Goal: Navigation & Orientation: Find specific page/section

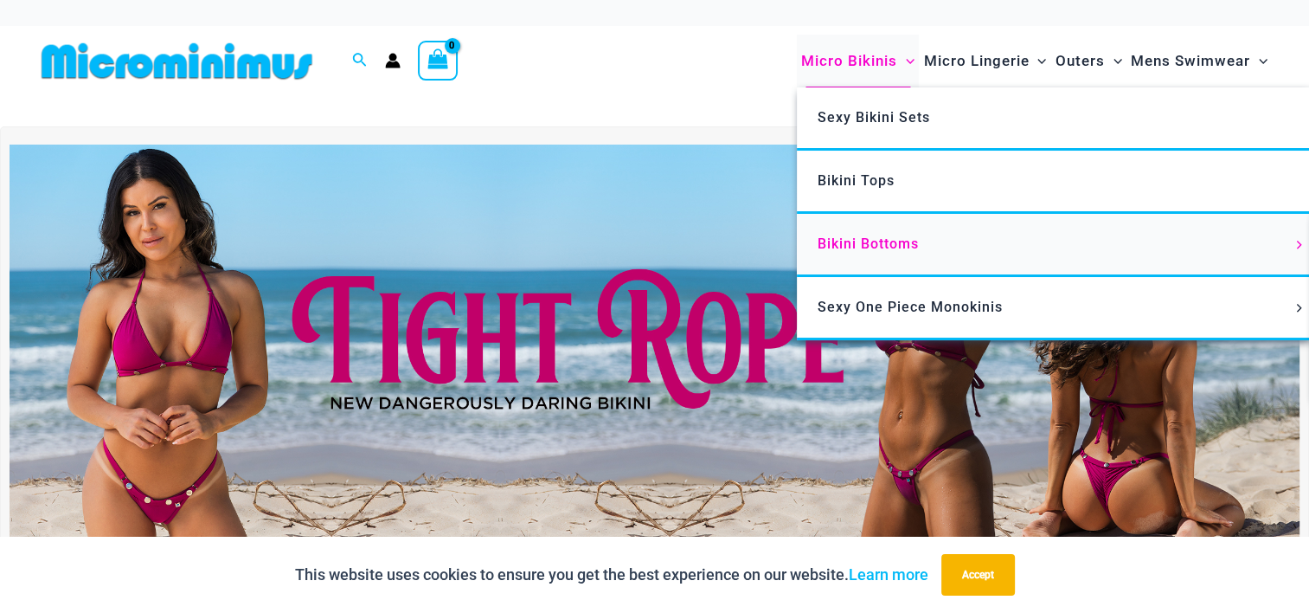
click at [845, 239] on span "Bikini Bottoms" at bounding box center [868, 243] width 101 height 16
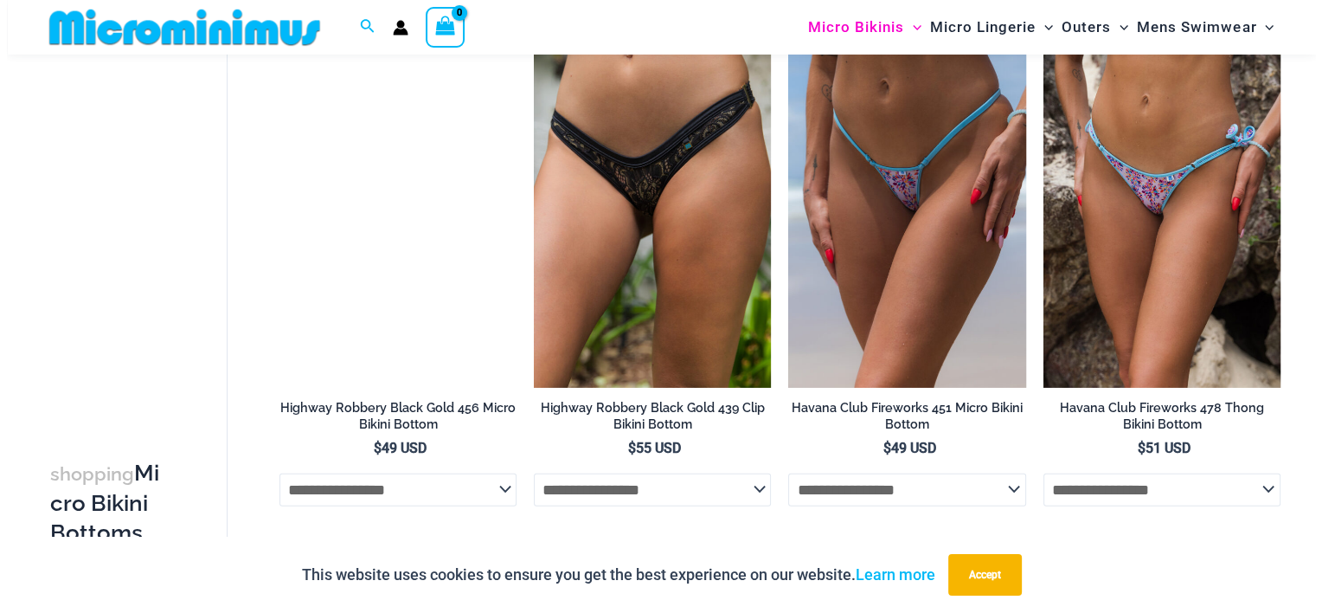
scroll to position [3644, 0]
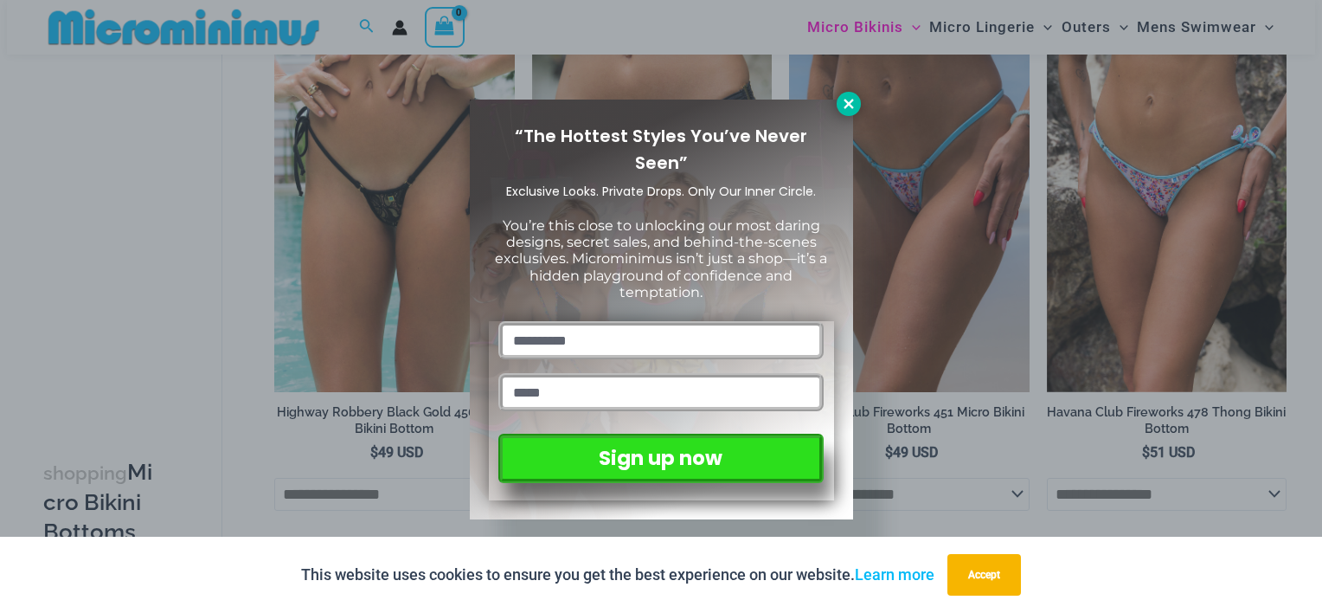
click at [848, 100] on icon at bounding box center [849, 104] width 16 height 16
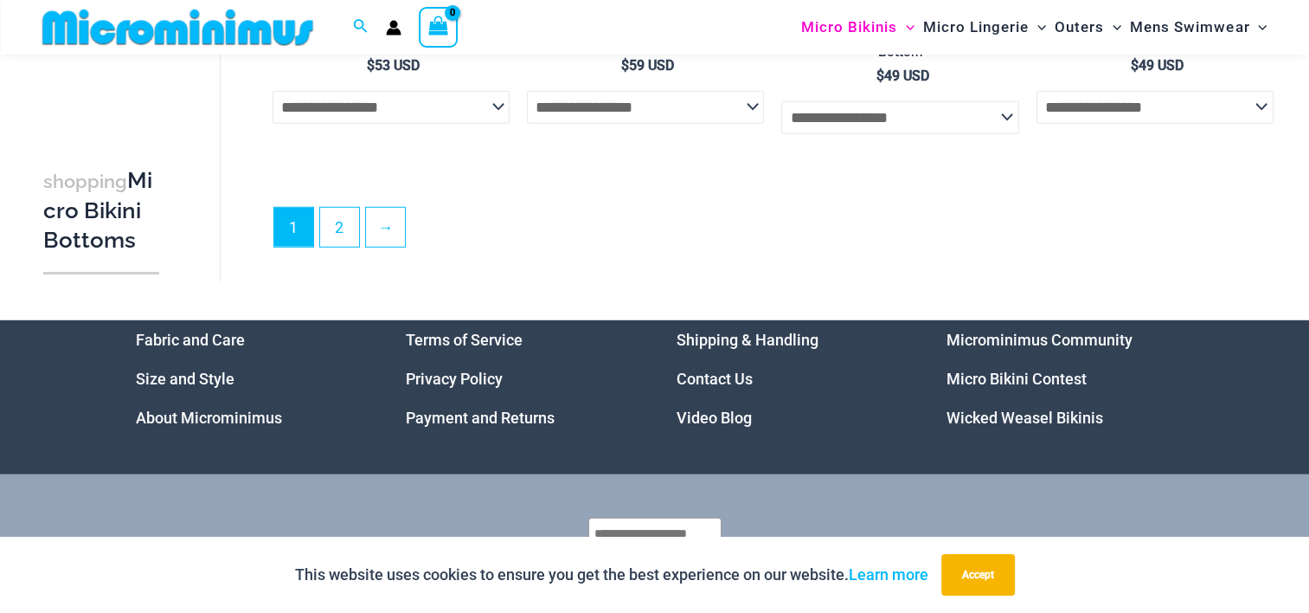
scroll to position [5178, 0]
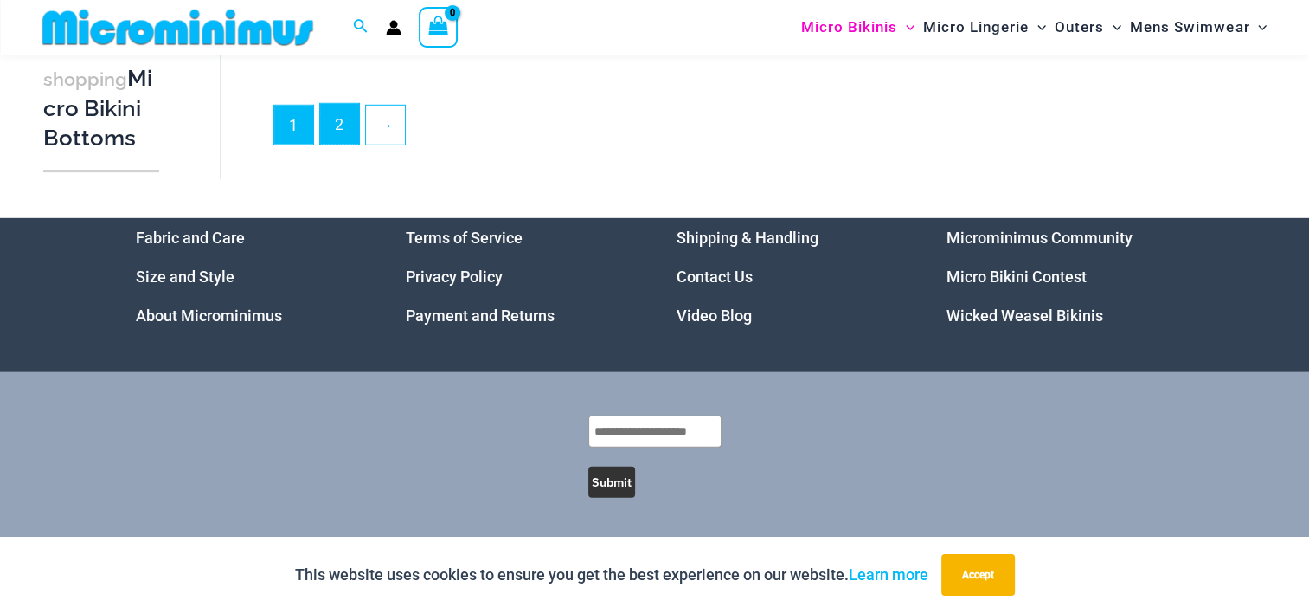
click at [338, 114] on link "2" at bounding box center [339, 124] width 39 height 41
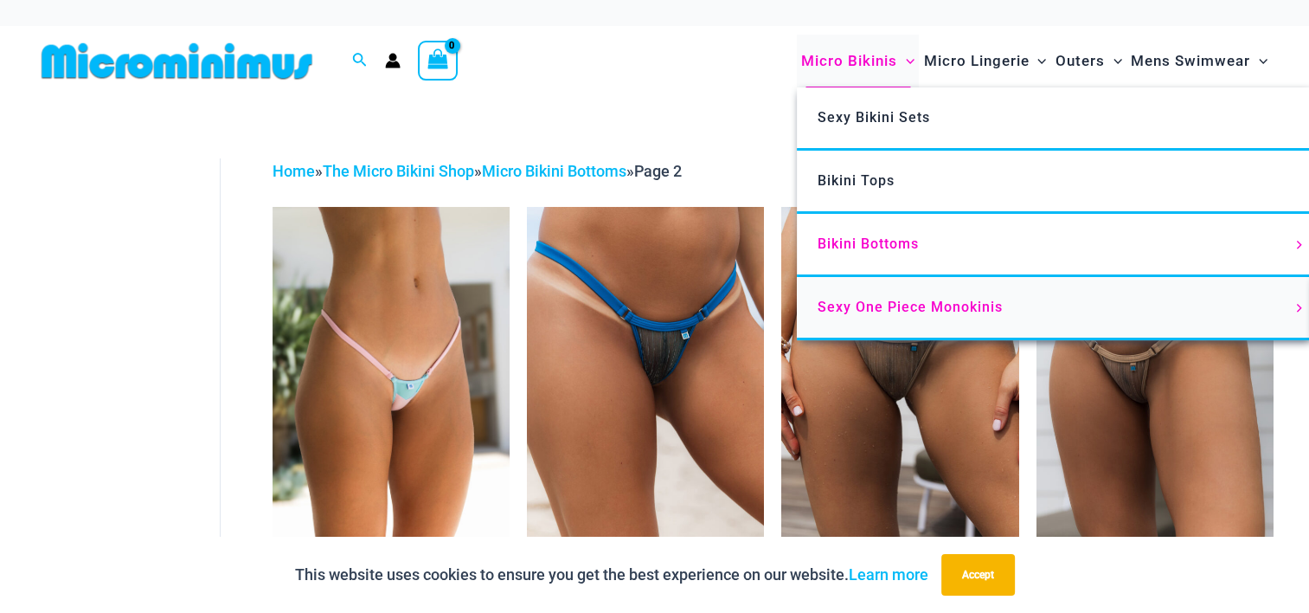
click at [864, 304] on span "Sexy One Piece Monokinis" at bounding box center [910, 307] width 185 height 16
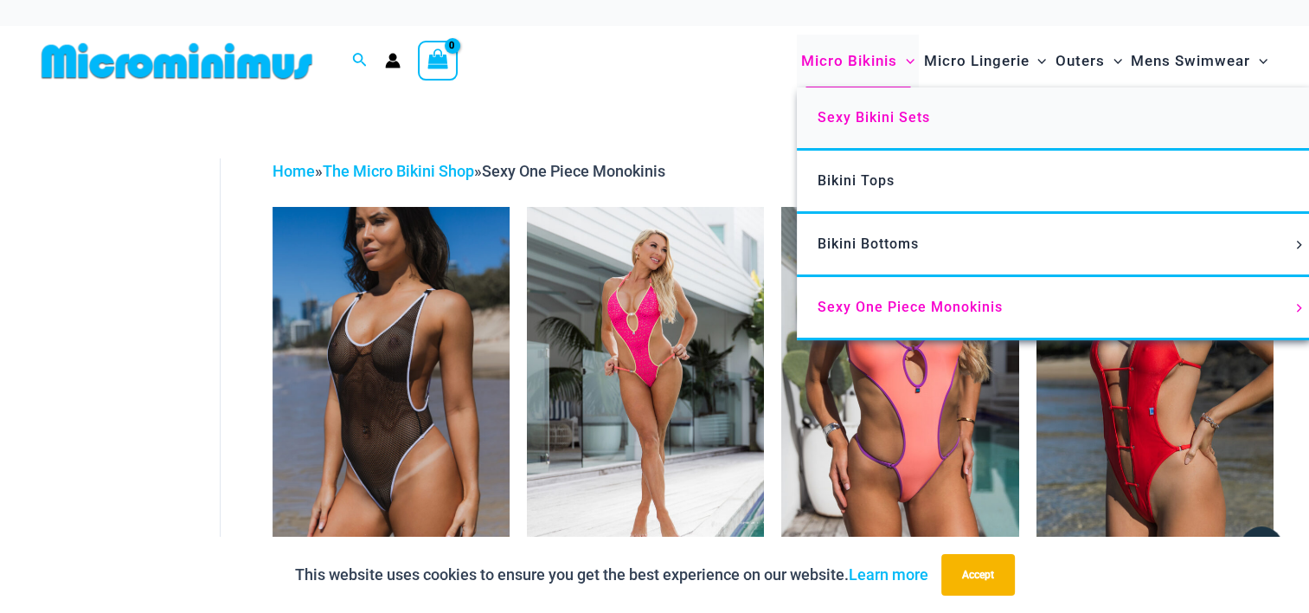
click at [845, 114] on span "Sexy Bikini Sets" at bounding box center [874, 117] width 112 height 16
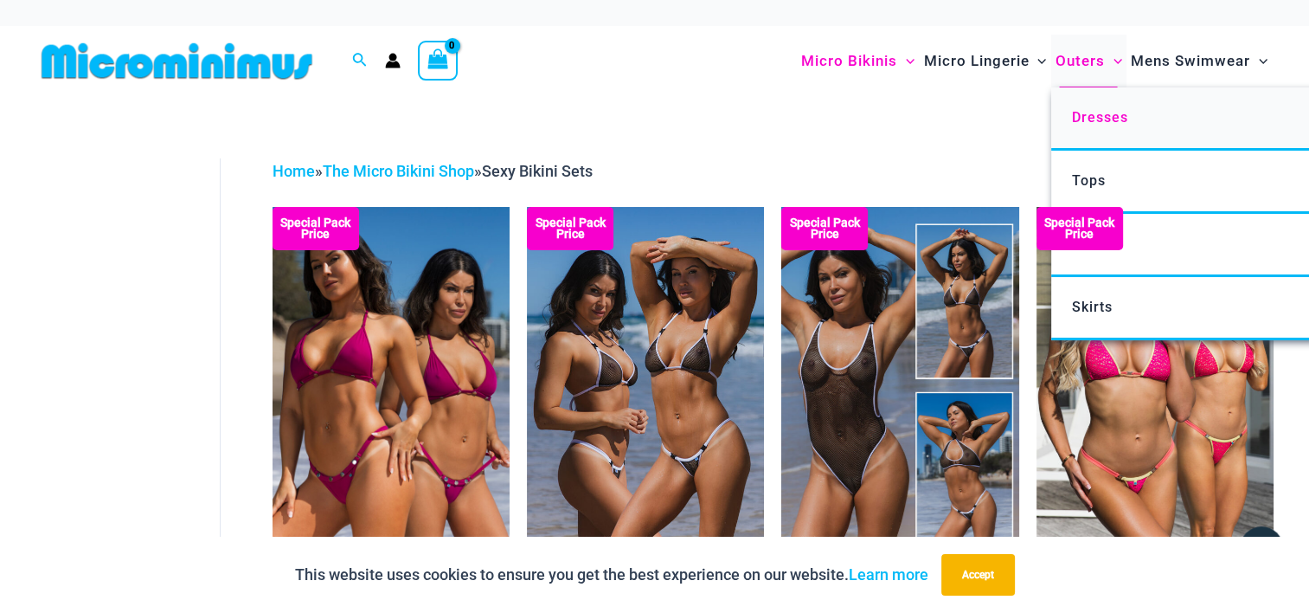
click at [1090, 118] on span "Dresses" at bounding box center [1099, 117] width 56 height 16
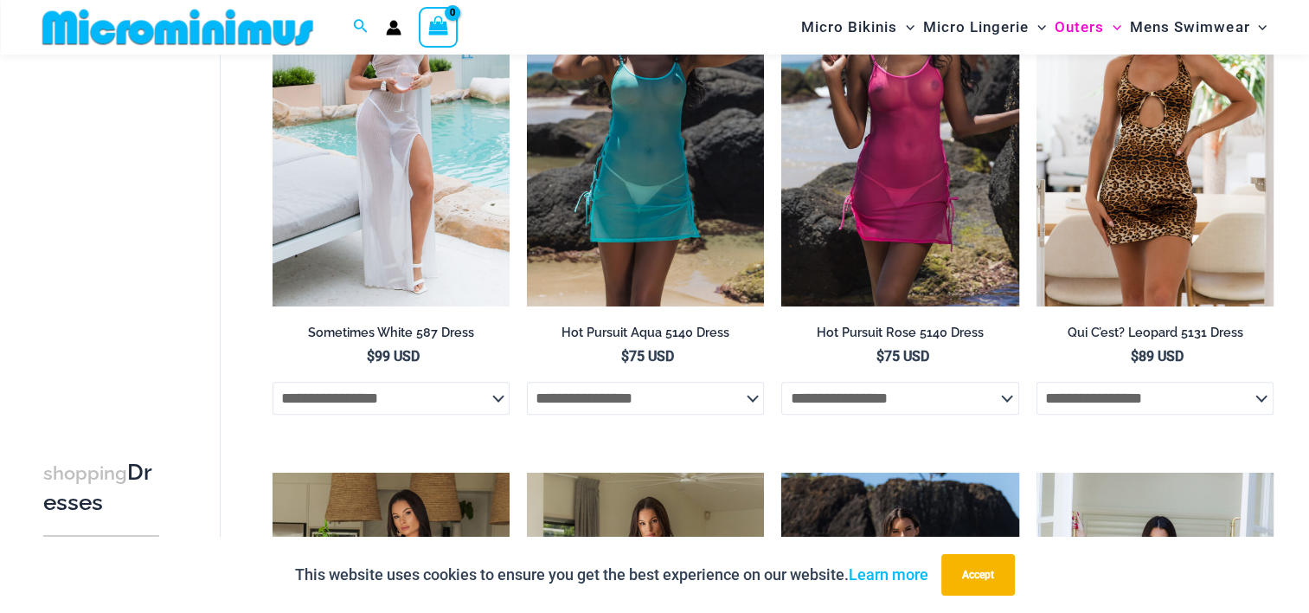
scroll to position [1456, 0]
